Goal: Task Accomplishment & Management: Complete application form

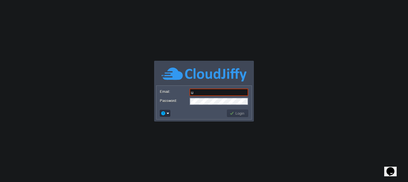
type input "[EMAIL_ADDRESS][DOMAIN_NAME]"
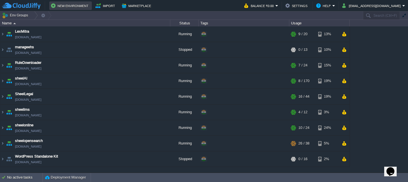
click at [68, 6] on button "New Environment" at bounding box center [70, 5] width 39 height 7
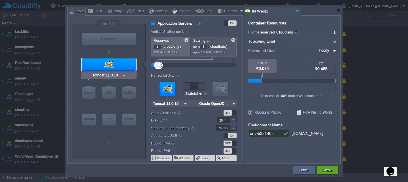
click at [123, 75] on img at bounding box center [124, 75] width 4 height 6
click at [136, 52] on div "VM Balancing VM Application Servers VM Cache VM SQL VM NoSQL VM Storage VM VPS …" at bounding box center [109, 93] width 57 height 124
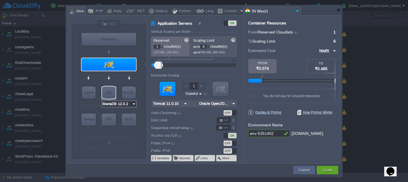
click at [113, 104] on input "MariaDB 12.0.2" at bounding box center [116, 104] width 29 height 6
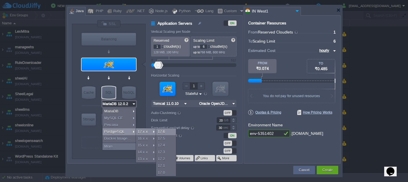
click at [163, 131] on div "17.6" at bounding box center [166, 131] width 20 height 7
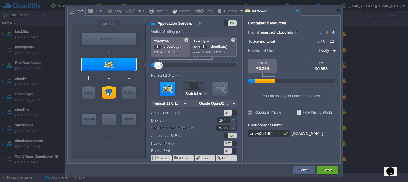
type input "PostgreSQL 17.6"
click at [106, 91] on div at bounding box center [109, 92] width 14 height 12
type input "SQL Databases"
type input "3"
type input "PostgreSQL 17.6"
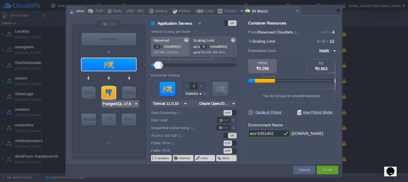
type input "17.6-almalinux-9"
type input "Stateless"
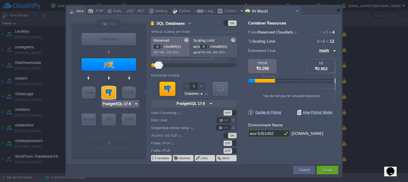
type input "Redis 7.2.4"
click at [162, 47] on div at bounding box center [162, 46] width 3 height 0
type input "2"
click at [162, 48] on div at bounding box center [162, 48] width 3 height 2
click at [210, 49] on p "up to 768 MiB, 600 MHz" at bounding box center [213, 51] width 41 height 5
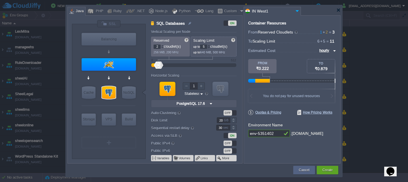
click at [210, 48] on div at bounding box center [208, 48] width 3 height 2
type input "4"
click at [210, 48] on div at bounding box center [208, 48] width 3 height 2
type input "Tomcat 11.0.10"
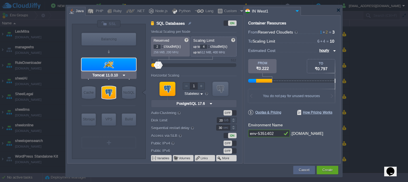
click at [116, 65] on div at bounding box center [109, 64] width 54 height 12
type input "Application Servers"
type input "1"
type input "6"
type input "Tomcat 11.0.10"
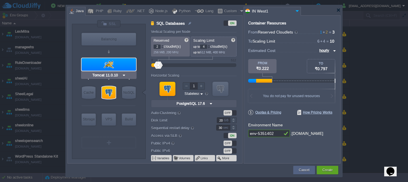
type input "Oracle OpenJD..."
type input "Stateful"
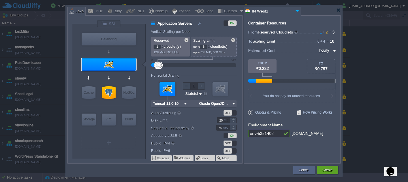
click at [161, 46] on div at bounding box center [162, 46] width 3 height 0
click at [162, 46] on div at bounding box center [162, 45] width 3 height 2
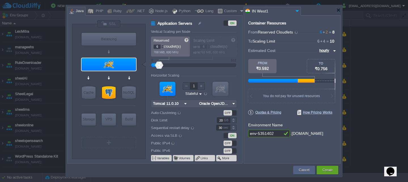
click at [162, 46] on div at bounding box center [162, 45] width 3 height 2
type input "5"
click at [162, 48] on div at bounding box center [162, 48] width 3 height 2
click at [209, 45] on div at bounding box center [208, 45] width 3 height 2
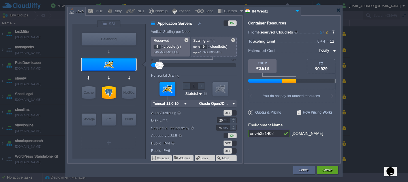
click at [209, 45] on div at bounding box center [208, 45] width 3 height 2
type input "12"
click at [209, 45] on div at bounding box center [208, 45] width 3 height 2
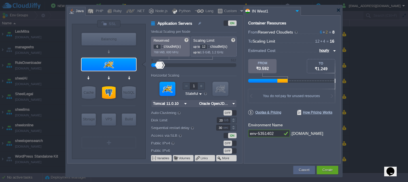
click at [163, 46] on div at bounding box center [162, 45] width 3 height 2
type input "8"
click at [163, 46] on div at bounding box center [162, 45] width 3 height 2
drag, startPoint x: 272, startPoint y: 133, endPoint x: 231, endPoint y: 129, distance: 41.0
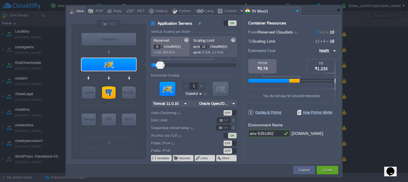
click at [231, 129] on div "VM Balancing VM Application Servers VM Cache VM SQL VM NoSQL VM Storage VM VPS …" at bounding box center [203, 89] width 273 height 148
type input "sheelrisk"
click at [328, 170] on button "Create" at bounding box center [327, 170] width 10 height 6
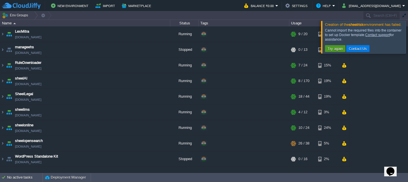
click at [332, 51] on button "Try again" at bounding box center [335, 48] width 19 height 5
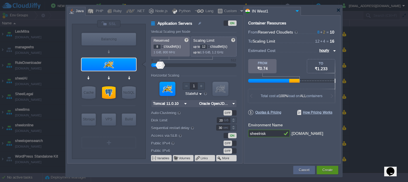
click at [335, 169] on div "Create" at bounding box center [328, 169] width 22 height 8
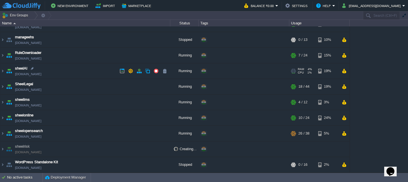
scroll to position [10, 0]
click at [158, 71] on button "button" at bounding box center [156, 70] width 5 height 5
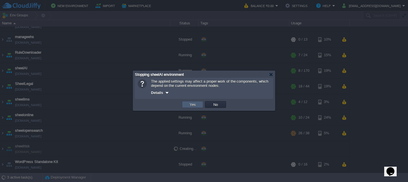
click at [188, 106] on button "Yes" at bounding box center [193, 104] width 10 height 5
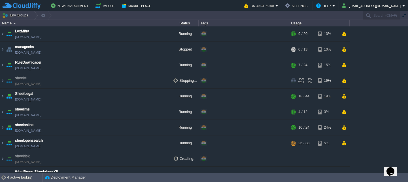
scroll to position [0, 0]
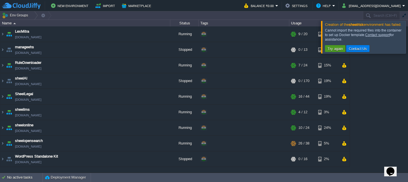
click at [331, 51] on button "Try again" at bounding box center [335, 48] width 19 height 5
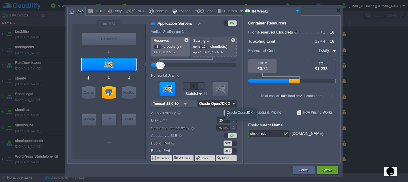
click at [221, 104] on input "Oracle OpenJDK 24" at bounding box center [213, 103] width 33 height 7
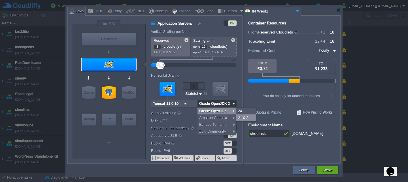
click at [246, 116] on div "21.0.2" at bounding box center [246, 117] width 20 height 7
type input "Oracle OpenJDK..."
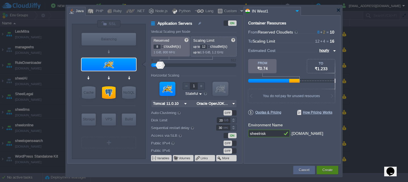
click at [326, 169] on button "Create" at bounding box center [327, 170] width 10 height 6
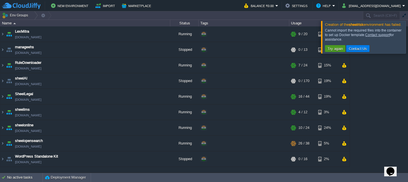
click at [330, 51] on button "Try again" at bounding box center [335, 48] width 19 height 5
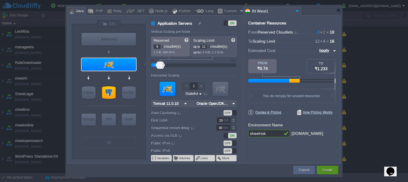
click at [322, 169] on button "Create" at bounding box center [327, 170] width 10 height 6
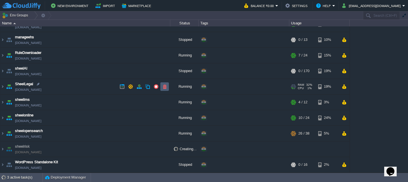
scroll to position [10, 0]
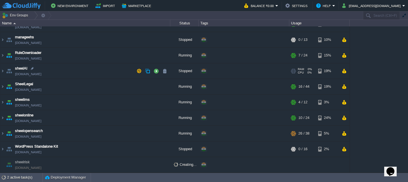
scroll to position [10, 0]
click at [23, 177] on div "2 active task(s)" at bounding box center [24, 176] width 35 height 9
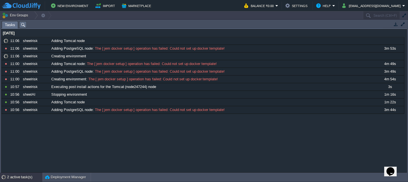
scroll to position [7, 0]
click at [21, 176] on div "2 active task(s)" at bounding box center [24, 176] width 35 height 9
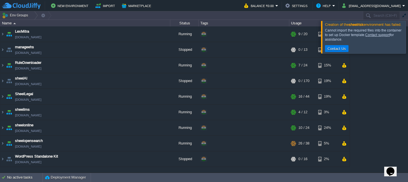
scroll to position [0, 0]
click at [332, 51] on button "Contact Us" at bounding box center [337, 48] width 22 height 5
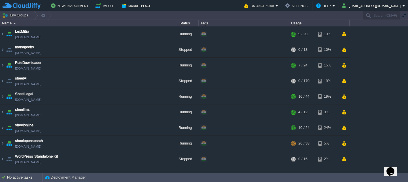
click at [392, 167] on icon "Chat widget" at bounding box center [390, 171] width 8 height 8
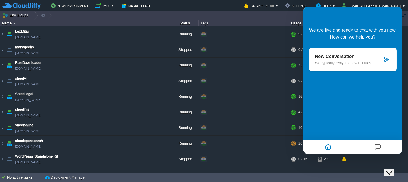
click at [335, 59] on p "New Conversation" at bounding box center [348, 56] width 67 height 5
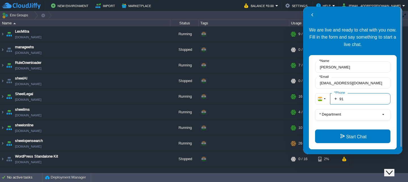
click at [348, 99] on input "91" at bounding box center [360, 98] width 60 height 11
type input "918003437676"
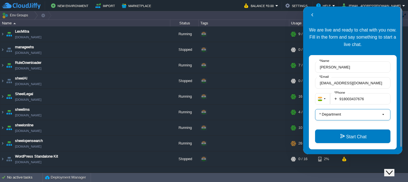
click at [361, 112] on button "* Department" at bounding box center [352, 114] width 75 height 11
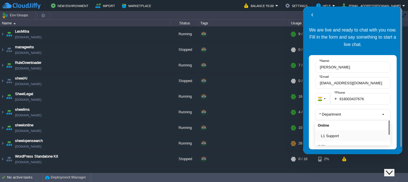
click at [349, 135] on button "L1 Support" at bounding box center [354, 136] width 67 height 6
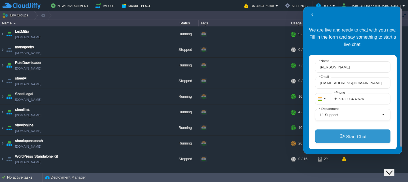
click at [349, 135] on button "Start Chat" at bounding box center [352, 136] width 75 height 14
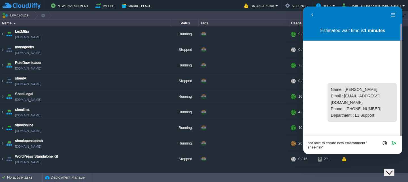
type textarea "not able to create new environment ' sheelrisk'"
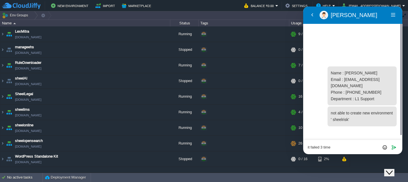
type textarea "it failed 3 times"
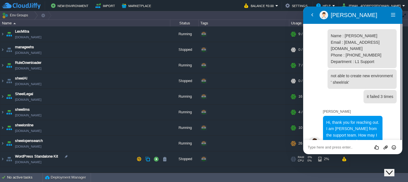
scroll to position [7, 0]
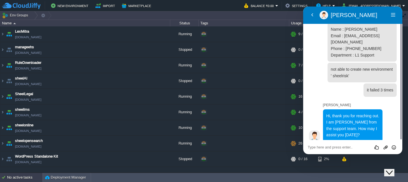
click at [20, 174] on div "No active tasks" at bounding box center [24, 176] width 35 height 9
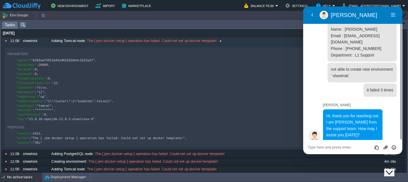
drag, startPoint x: 260, startPoint y: 39, endPoint x: 19, endPoint y: 39, distance: 241.0
click at [19, 39] on tr "10788572 11:06 sheelrisk Adding Tomcat node : The [ jem docker setup ] operatio…" at bounding box center [202, 40] width 402 height 7
click at [10, 54] on div "Parameters" at bounding box center [17, 53] width 21 height 7
click at [33, 53] on button "button" at bounding box center [33, 53] width 5 height 5
click at [328, 144] on div "Rate this chat Upload File Insert emoji" at bounding box center [353, 146] width 90 height 5
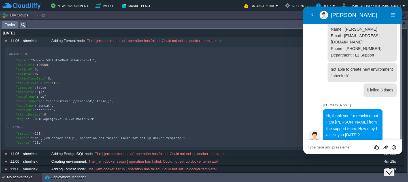
click at [317, 147] on textarea at bounding box center [353, 147] width 90 height 5
paste textarea "{ "appid": "6392daf5911b43a96d182bb4c2b23a3f", "diskLimit": 20000, "extipv4": 0…"
type textarea "{ "appid": "6392daf5911b43a96d182bb4c2b23a3f", "diskLimit": 20000, "extipv4": 0…"
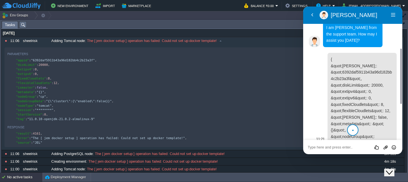
scroll to position [73, 0]
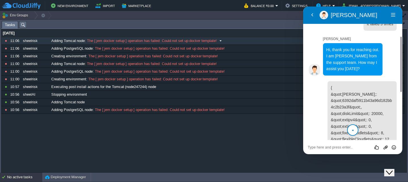
click at [221, 41] on span at bounding box center [221, 40] width 8 height 5
click at [0, 0] on button at bounding box center [0, 0] width 0 height 0
type textarea "The [ jem docker setup ] operation has failed: Could not set up docker template!"
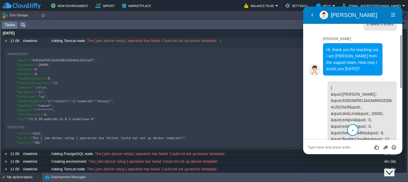
click at [314, 147] on textarea at bounding box center [353, 147] width 90 height 5
type textarea "The [ jem docker setup ] operation has failed: Could not set up docker template!"
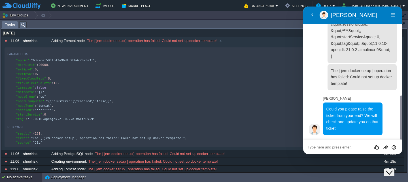
scroll to position [258, 0]
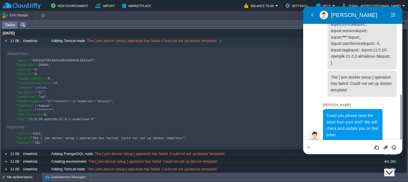
type textarea "ok"
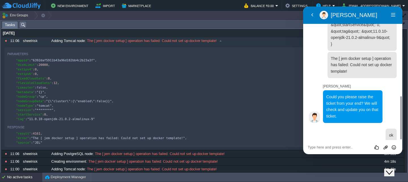
click at [393, 169] on icon "Close Chat This icon closes the chat window." at bounding box center [389, 172] width 7 height 7
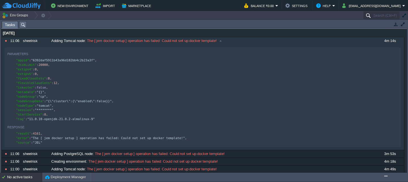
drag, startPoint x: 404, startPoint y: 13, endPoint x: 400, endPoint y: 19, distance: 6.9
click at [403, 13] on button "button" at bounding box center [403, 15] width 5 height 5
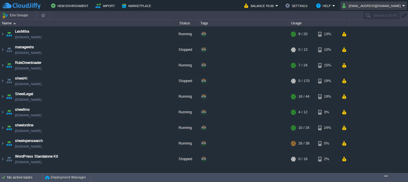
click at [370, 4] on button "[EMAIL_ADDRESS][DOMAIN_NAME]" at bounding box center [372, 5] width 60 height 7
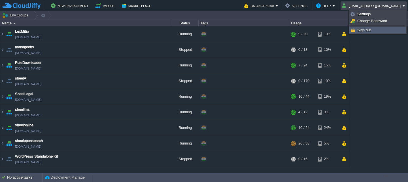
click at [360, 31] on span "Sign out" at bounding box center [364, 30] width 14 height 4
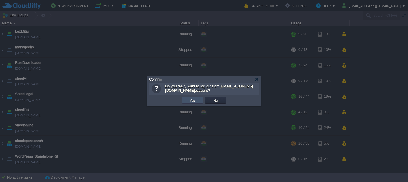
click at [189, 101] on button "Yes" at bounding box center [193, 99] width 10 height 5
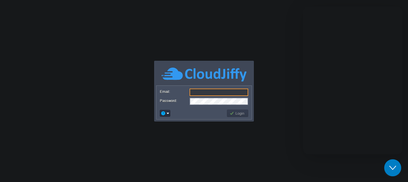
scroll to position [276, 0]
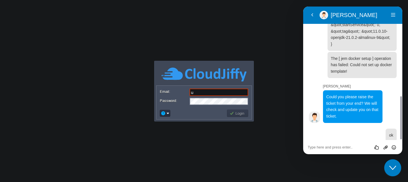
type input "[EMAIL_ADDRESS][DOMAIN_NAME]"
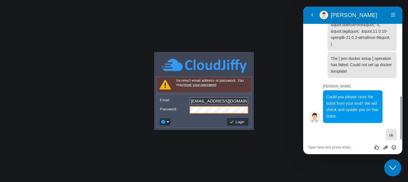
click at [163, 108] on div "Password:" at bounding box center [204, 109] width 88 height 7
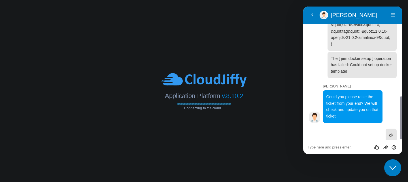
click at [400, 172] on button "Close Chat This icon closes the chat window." at bounding box center [392, 167] width 17 height 17
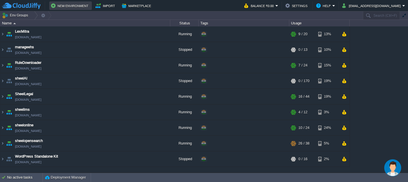
click at [59, 8] on button "New Environment" at bounding box center [70, 5] width 39 height 7
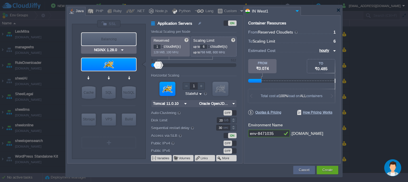
type input "Tomcat 11.0.10"
click at [235, 105] on img at bounding box center [234, 103] width 6 height 7
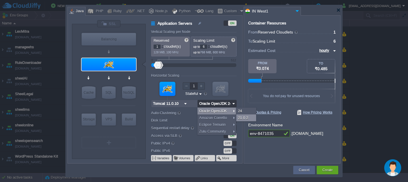
click at [243, 115] on div "21.0.2" at bounding box center [246, 117] width 20 height 7
type input "Oracle OpenJDK..."
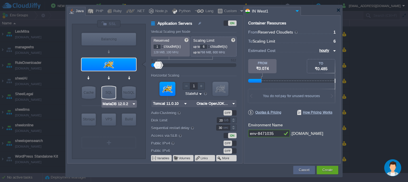
click at [132, 104] on img at bounding box center [134, 104] width 4 height 6
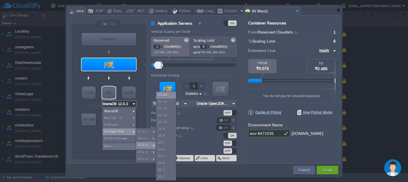
click at [163, 95] on div "15.14" at bounding box center [166, 94] width 20 height 7
type input "PostgreSQL 15.14"
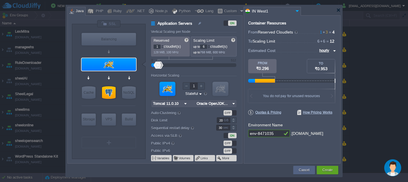
drag, startPoint x: 277, startPoint y: 133, endPoint x: 189, endPoint y: 129, distance: 87.6
click at [189, 129] on div "VM Balancing VM Application Servers VM Cache VM SQL VM NoSQL VM Storage VM VPS …" at bounding box center [203, 89] width 273 height 148
type input "sheelrisk"
click at [327, 171] on button "Create" at bounding box center [327, 170] width 10 height 6
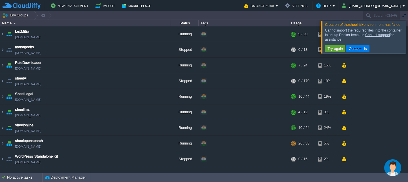
scroll to position [0, 0]
